Goal: Task Accomplishment & Management: Manage account settings

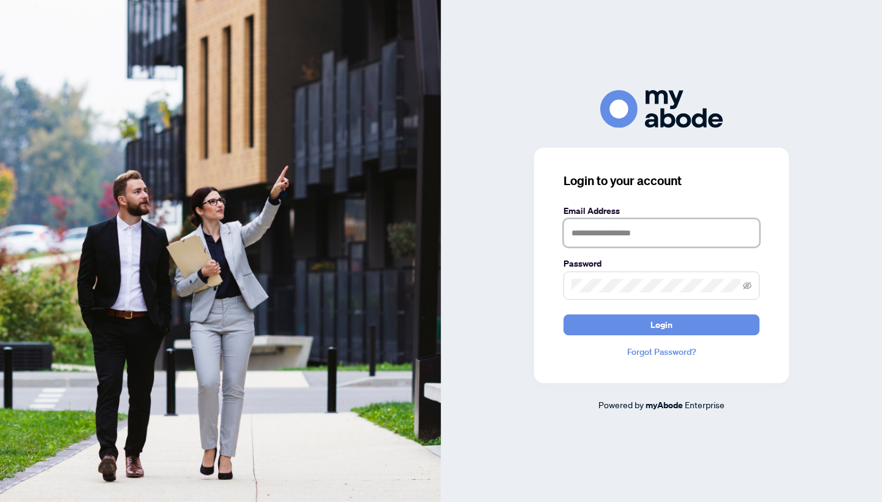
type input "**********"
click at [662, 324] on button "Login" at bounding box center [662, 324] width 196 height 21
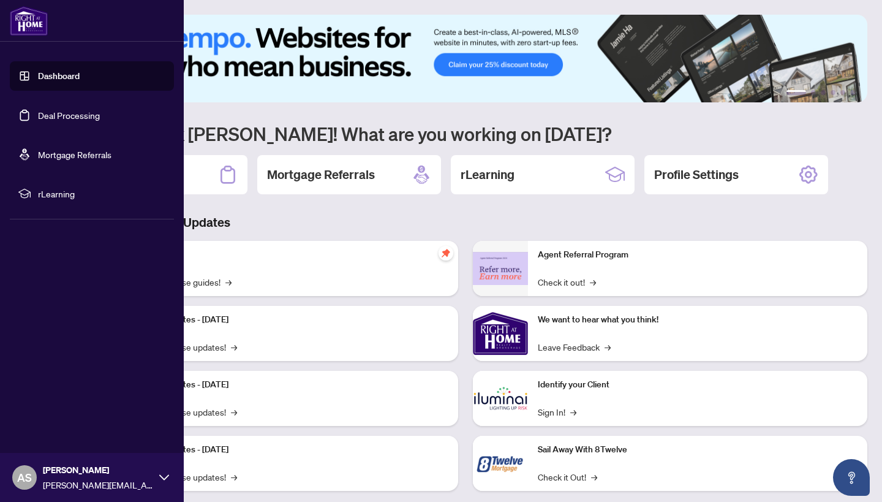
click at [38, 111] on link "Deal Processing" at bounding box center [69, 115] width 62 height 11
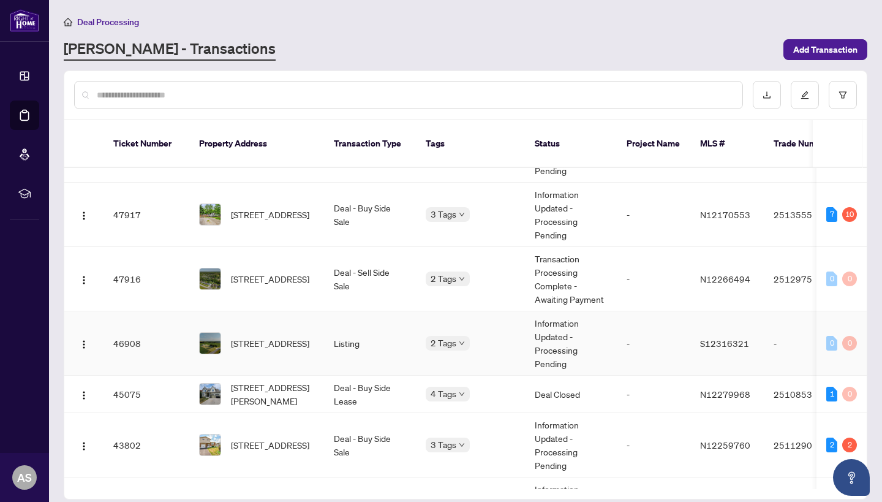
scroll to position [143, 0]
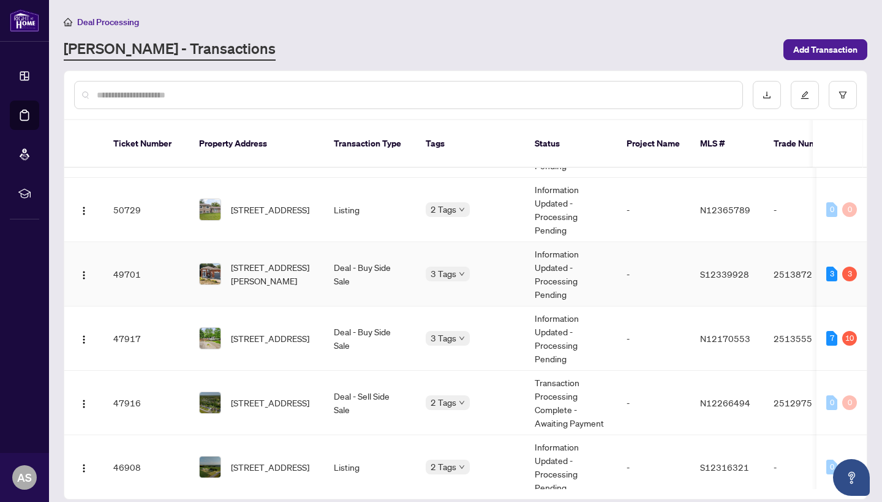
click at [289, 284] on td "[STREET_ADDRESS][PERSON_NAME]" at bounding box center [256, 274] width 135 height 64
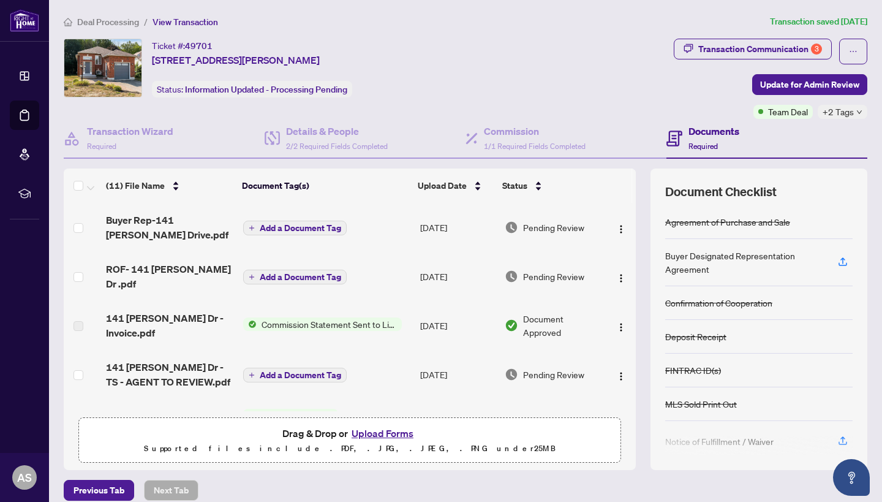
click at [303, 234] on button "Add a Document Tag" at bounding box center [295, 228] width 104 height 15
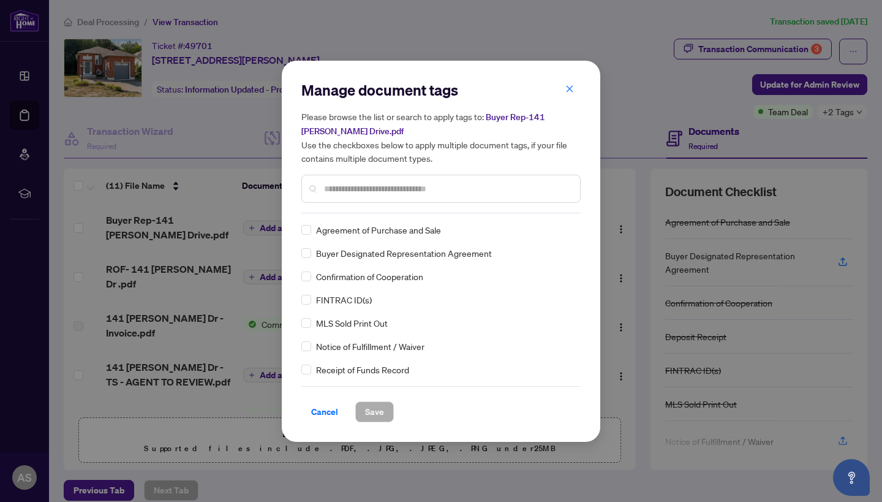
click at [384, 192] on input "text" at bounding box center [447, 188] width 246 height 13
click at [303, 255] on span at bounding box center [307, 253] width 10 height 10
click at [384, 410] on span "Save" at bounding box center [374, 412] width 19 height 20
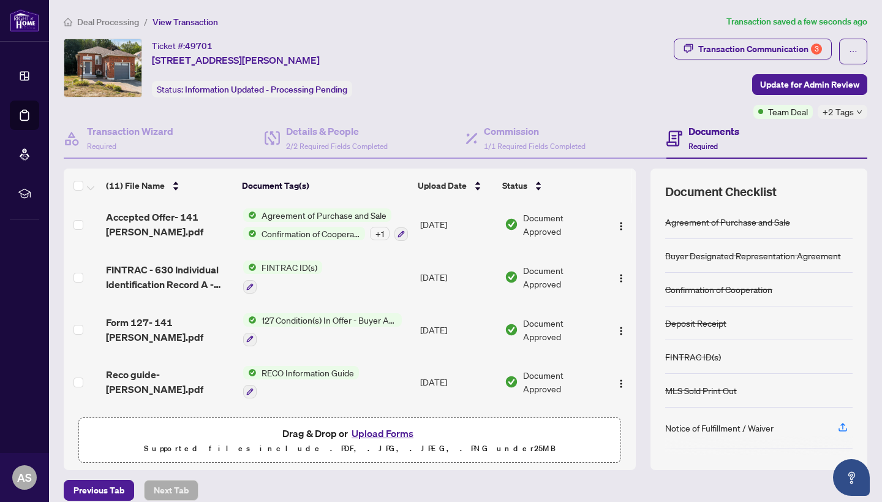
scroll to position [248, 0]
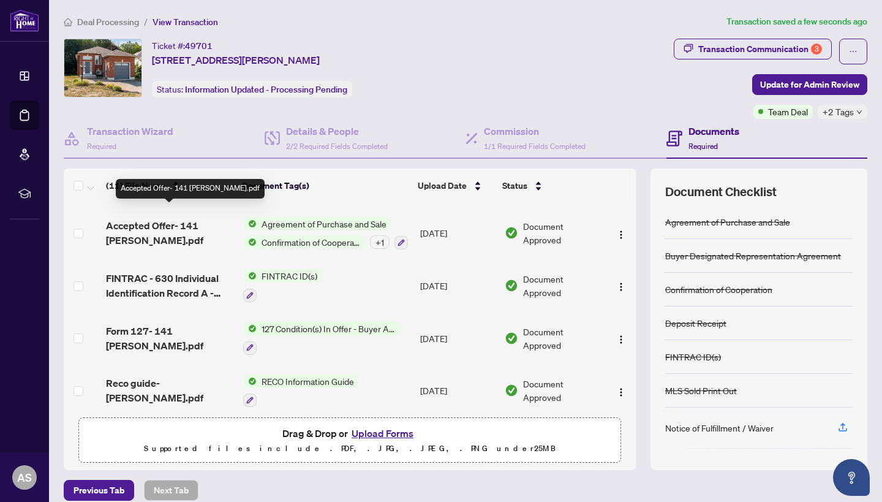
click at [140, 218] on span "Accepted Offer- 141 [PERSON_NAME].pdf" at bounding box center [169, 232] width 127 height 29
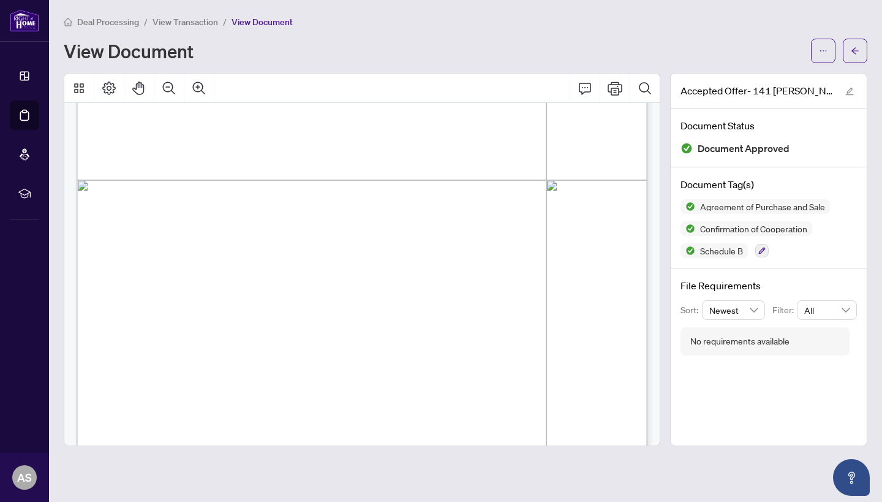
scroll to position [406, 0]
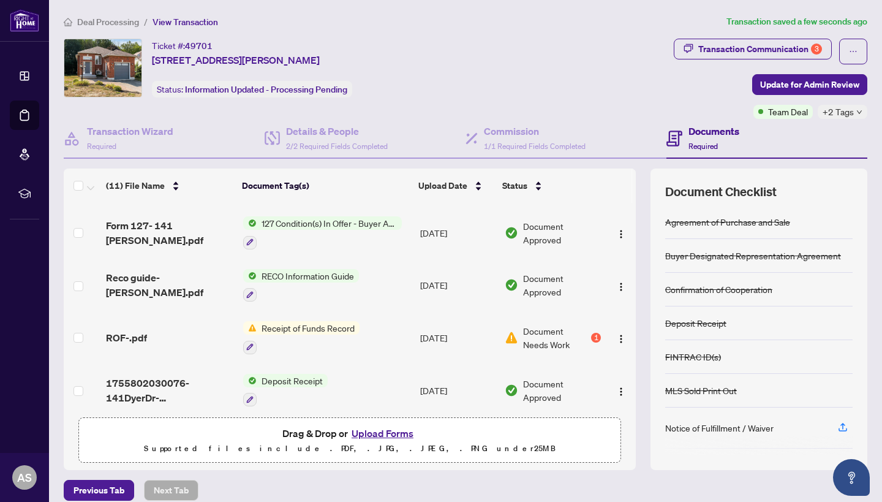
scroll to position [353, 0]
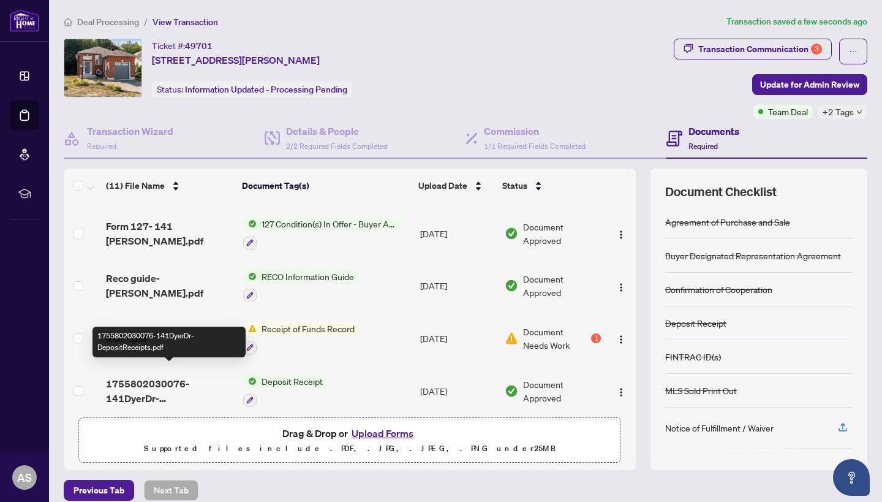
click at [164, 381] on span "1755802030076-141DyerDr-DepositReceipts.pdf" at bounding box center [169, 390] width 127 height 29
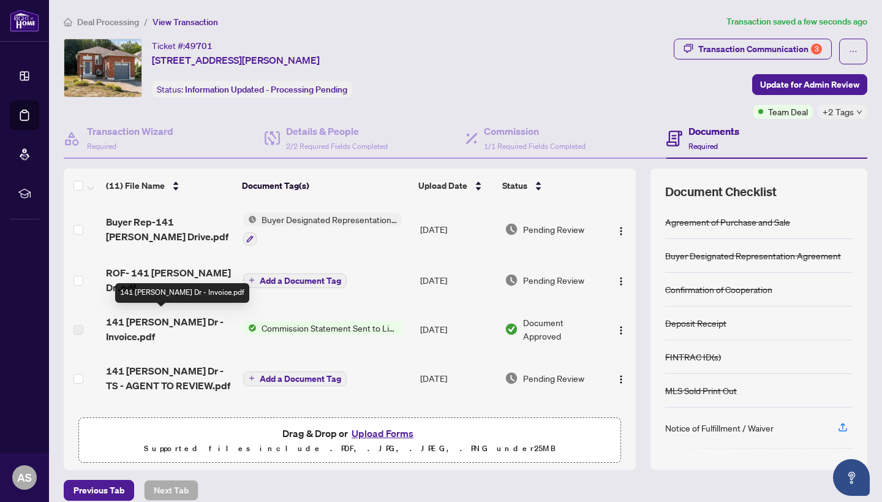
click at [170, 318] on span "141 [PERSON_NAME] Dr - Invoice.pdf" at bounding box center [169, 328] width 127 height 29
click at [129, 324] on span "141 [PERSON_NAME] Dr - Invoice.pdf" at bounding box center [169, 328] width 127 height 29
click at [279, 354] on td "Add a Document Tag" at bounding box center [327, 378] width 178 height 49
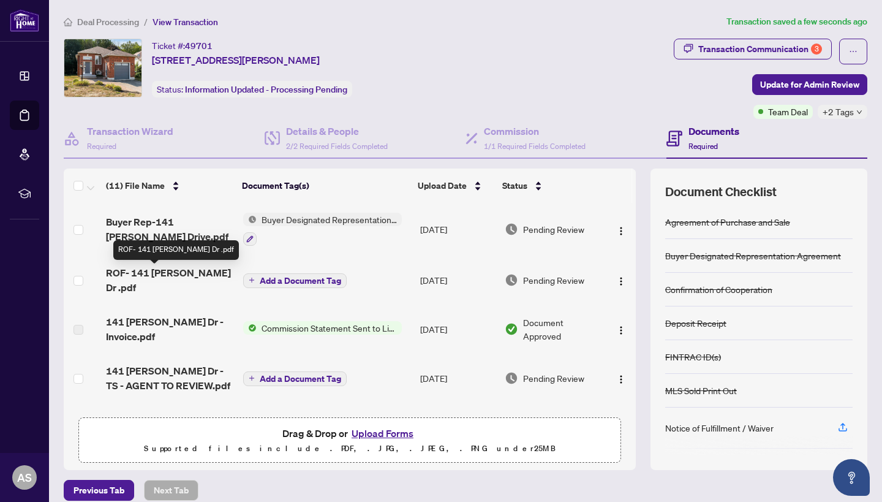
click at [147, 278] on span "ROF- 141 [PERSON_NAME] Dr .pdf" at bounding box center [169, 279] width 127 height 29
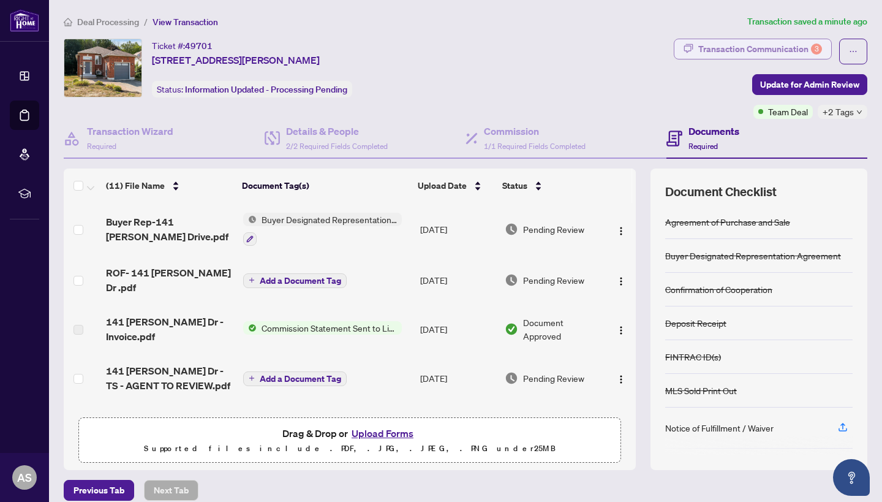
click at [760, 47] on div "Transaction Communication 3" at bounding box center [761, 49] width 124 height 20
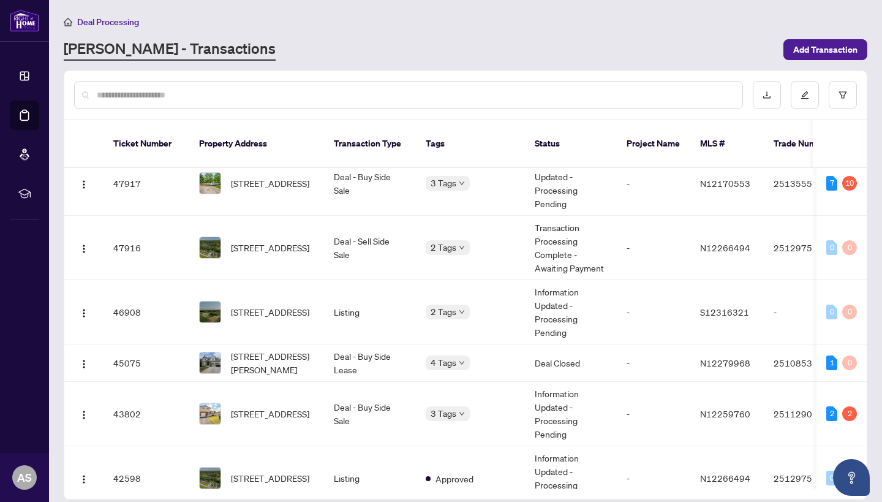
scroll to position [300, 0]
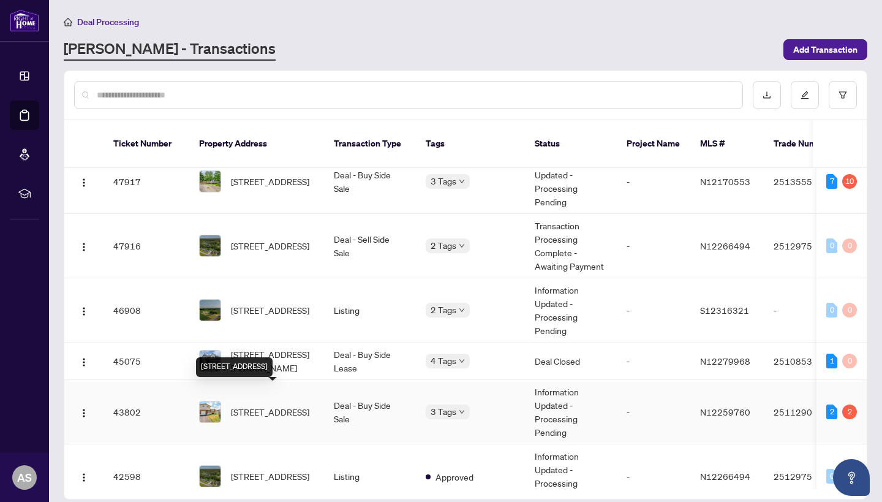
click at [290, 405] on span "[STREET_ADDRESS]" at bounding box center [270, 411] width 78 height 13
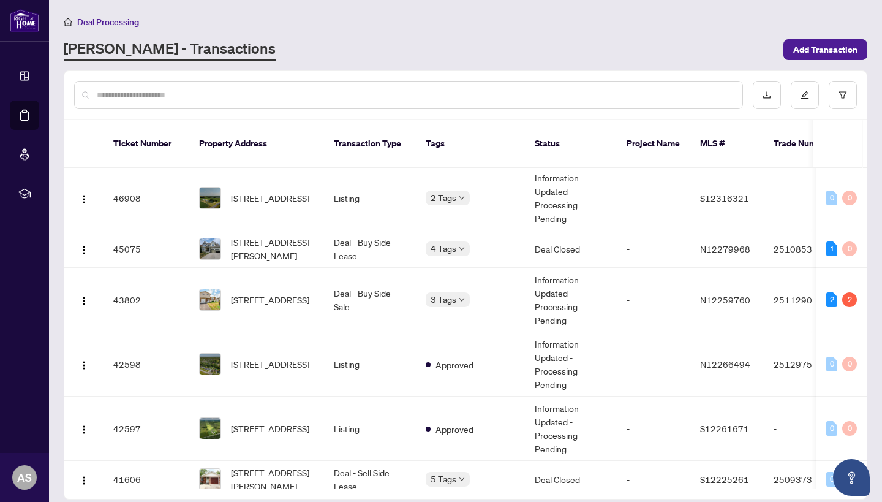
scroll to position [412, 0]
click at [521, 293] on td "3 Tags" at bounding box center [470, 299] width 109 height 64
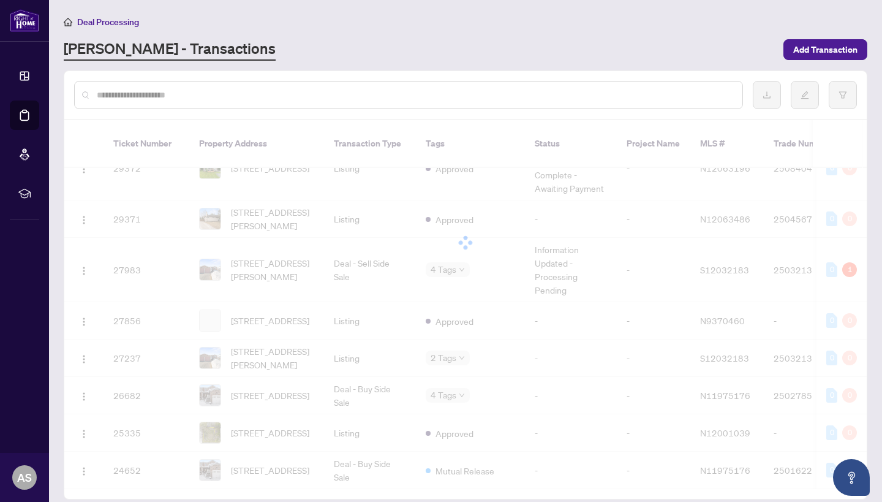
scroll to position [1680, 0]
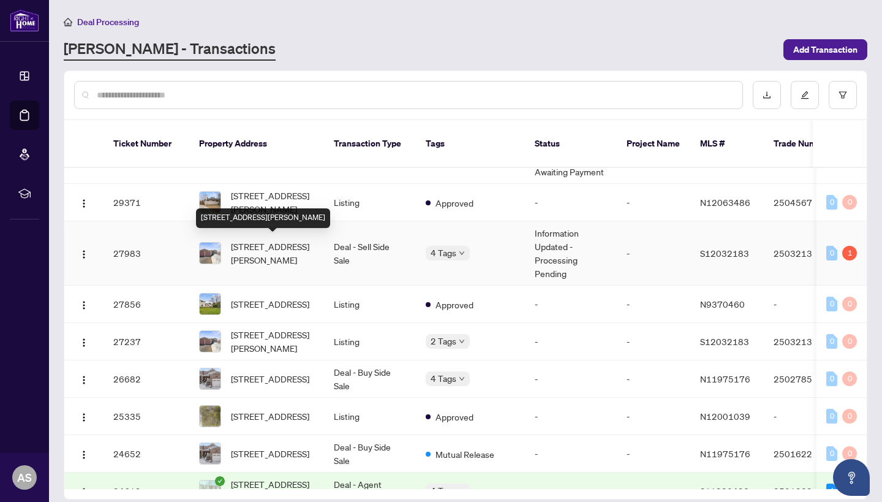
click at [273, 255] on span "[STREET_ADDRESS][PERSON_NAME]" at bounding box center [272, 253] width 83 height 27
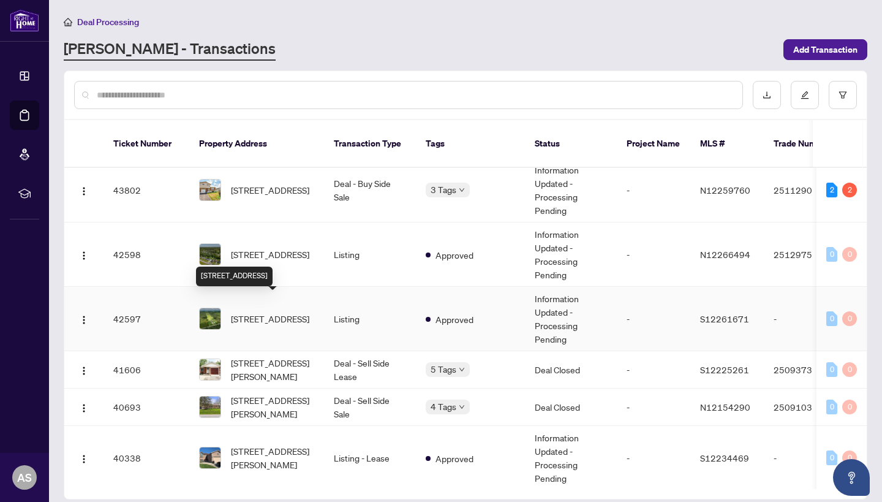
scroll to position [517, 0]
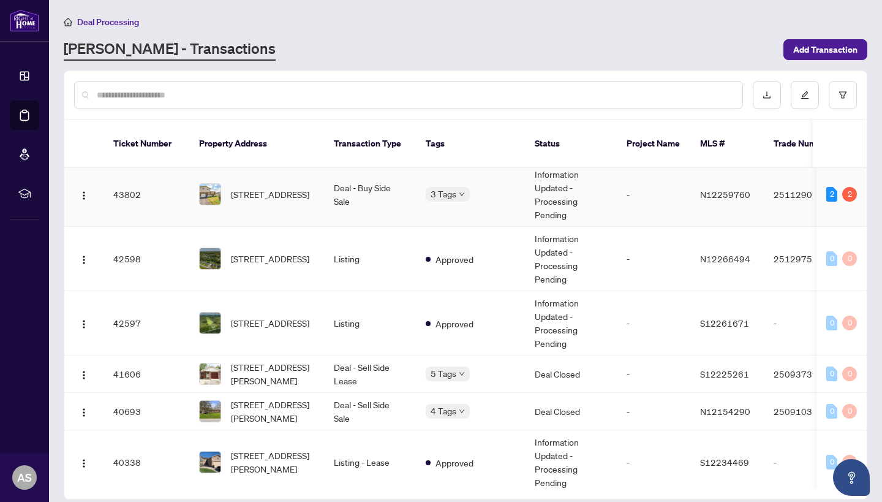
click at [304, 201] on td "[STREET_ADDRESS]" at bounding box center [256, 194] width 135 height 64
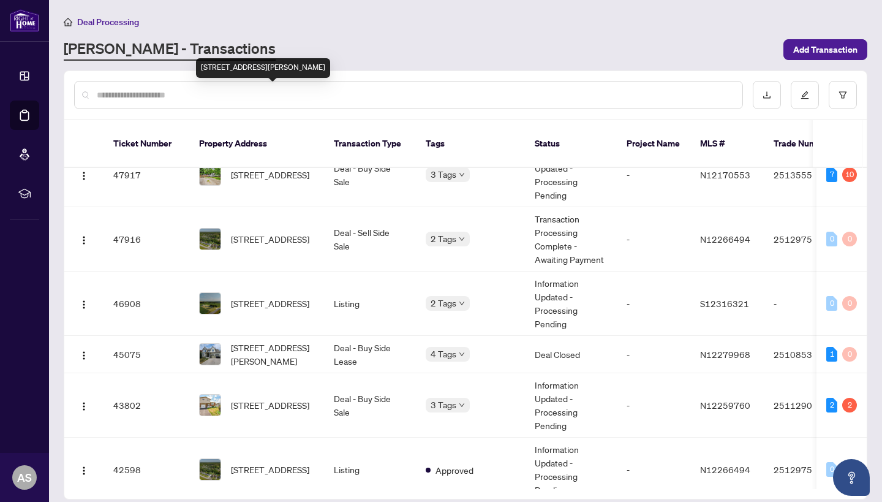
scroll to position [307, 0]
click at [295, 409] on td "[STREET_ADDRESS]" at bounding box center [256, 405] width 135 height 64
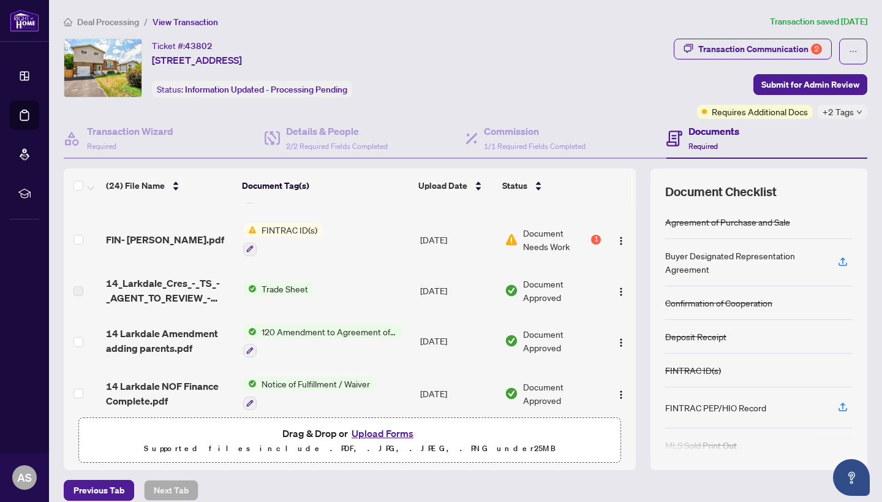
scroll to position [71, 0]
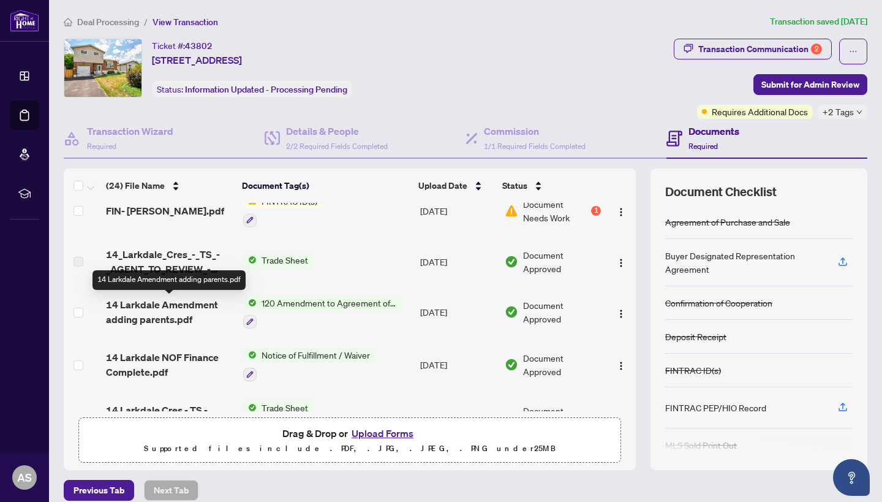
click at [165, 316] on span "14 Larkdale Amendment adding parents.pdf" at bounding box center [169, 311] width 127 height 29
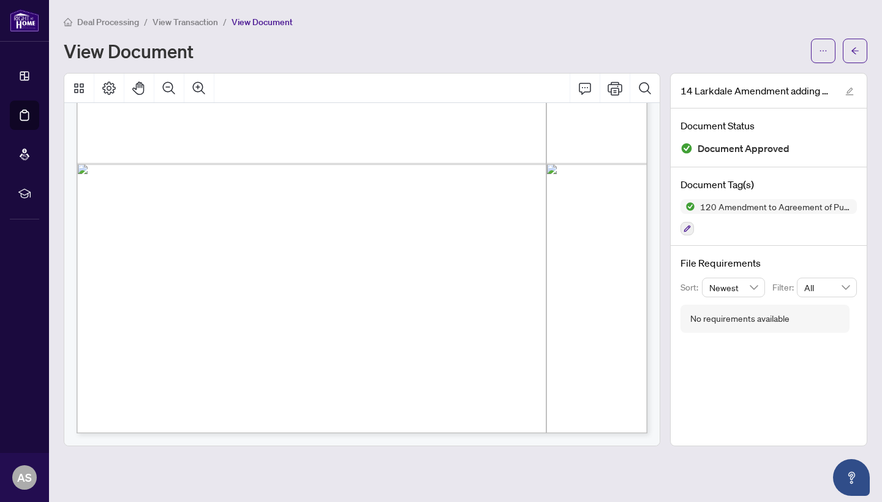
scroll to position [1179, 0]
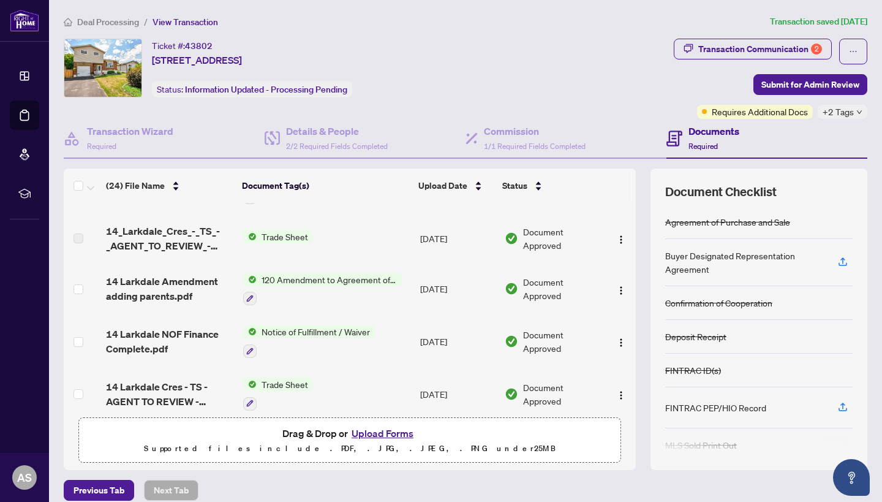
scroll to position [96, 0]
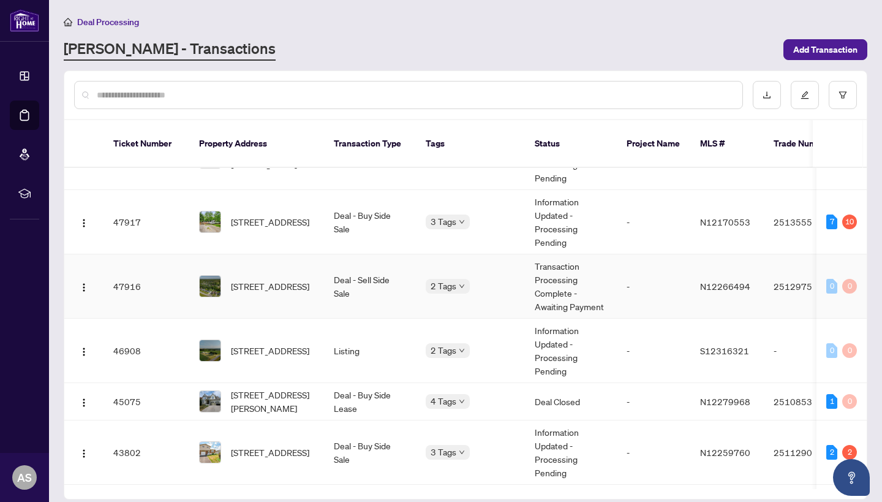
scroll to position [242, 0]
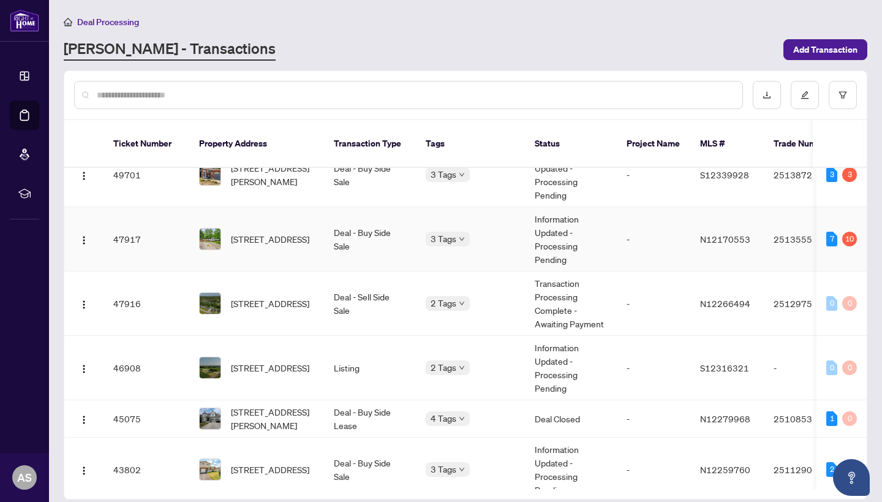
click at [296, 243] on td "[STREET_ADDRESS]" at bounding box center [256, 239] width 135 height 64
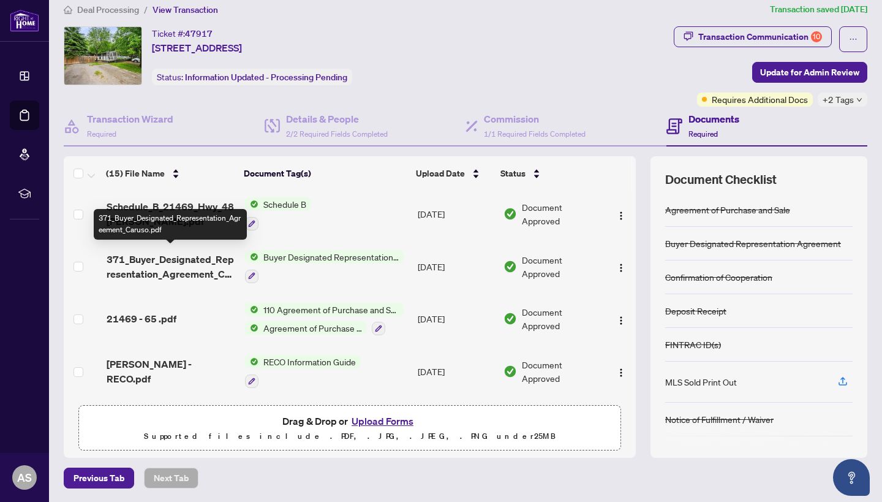
scroll to position [574, 0]
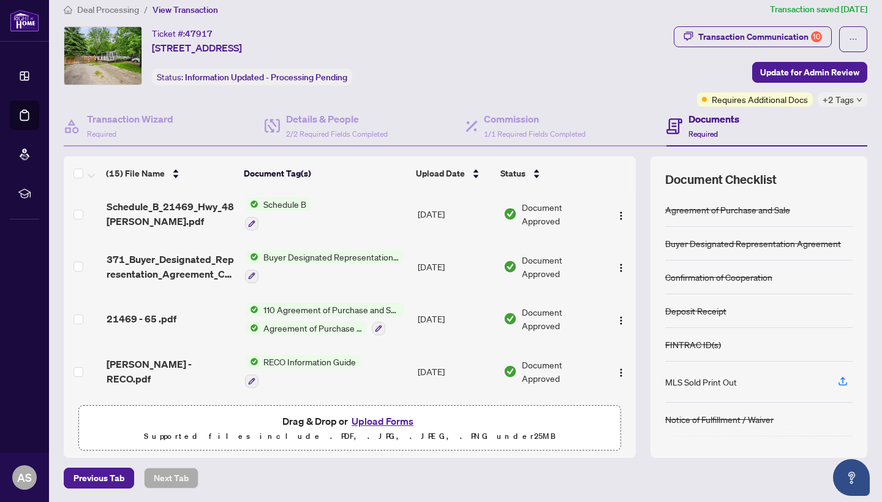
click at [156, 322] on td "21469 - 65 .pdf" at bounding box center [171, 319] width 138 height 53
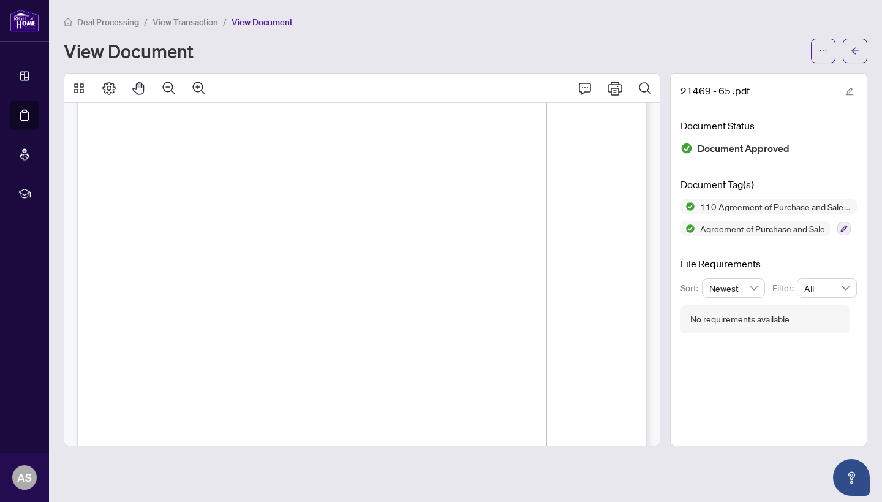
scroll to position [1604, 0]
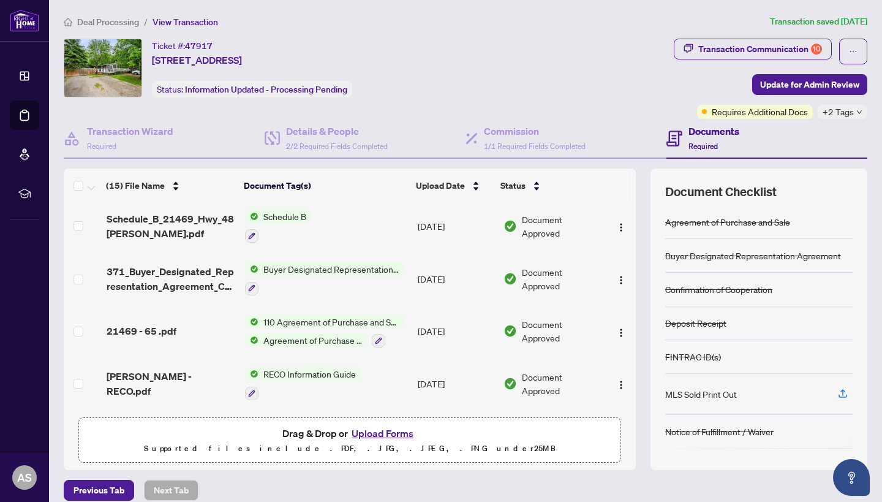
scroll to position [574, 0]
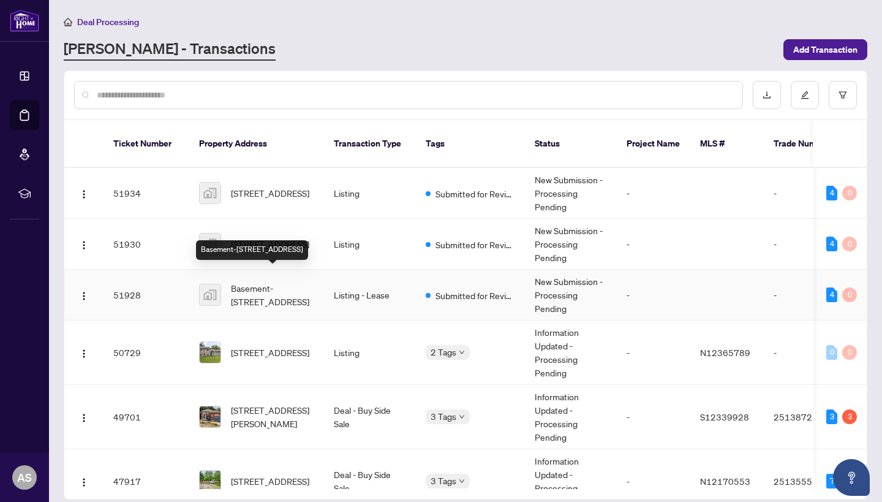
click at [276, 288] on span "Basement-[STREET_ADDRESS]" at bounding box center [272, 294] width 83 height 27
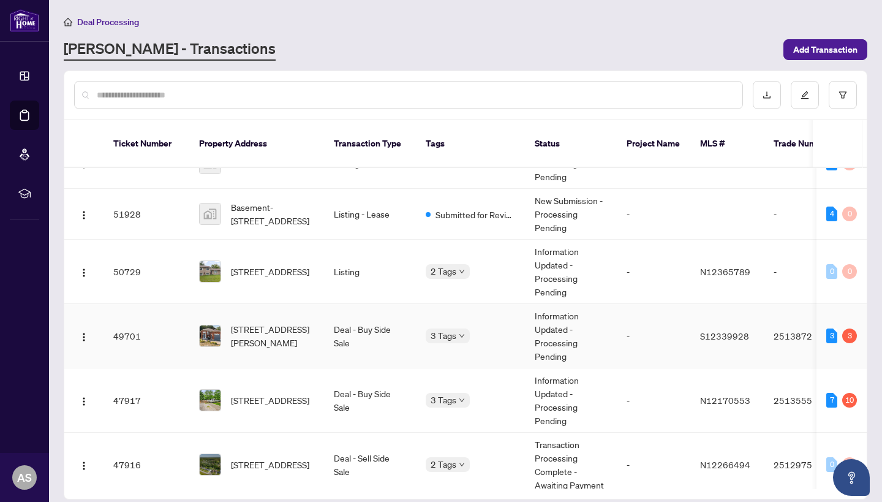
scroll to position [88, 0]
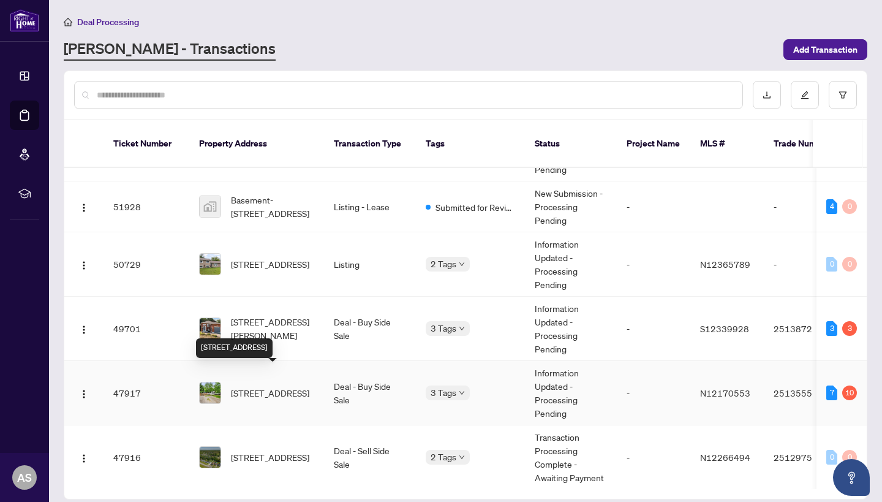
click at [243, 386] on span "[STREET_ADDRESS]" at bounding box center [270, 392] width 78 height 13
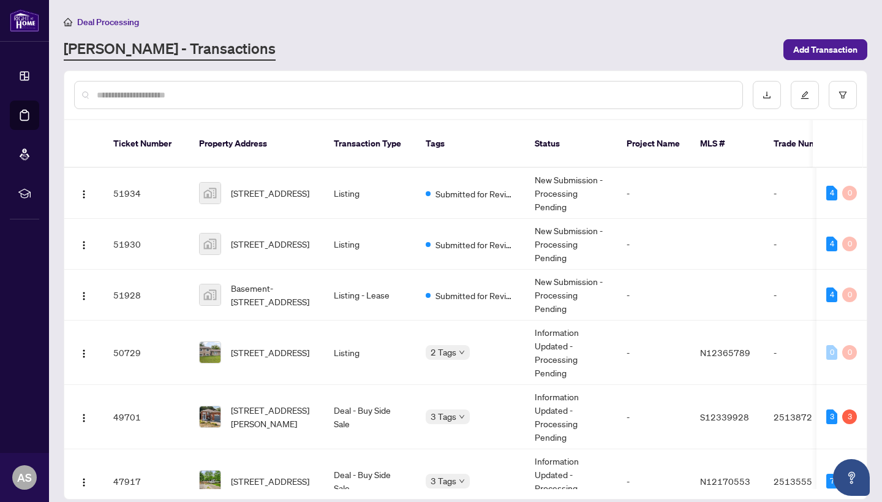
click at [342, 6] on main "Deal Processing [PERSON_NAME] - Transactions Add Transaction Ticket Number Prop…" at bounding box center [465, 251] width 833 height 502
